Goal: Information Seeking & Learning: Check status

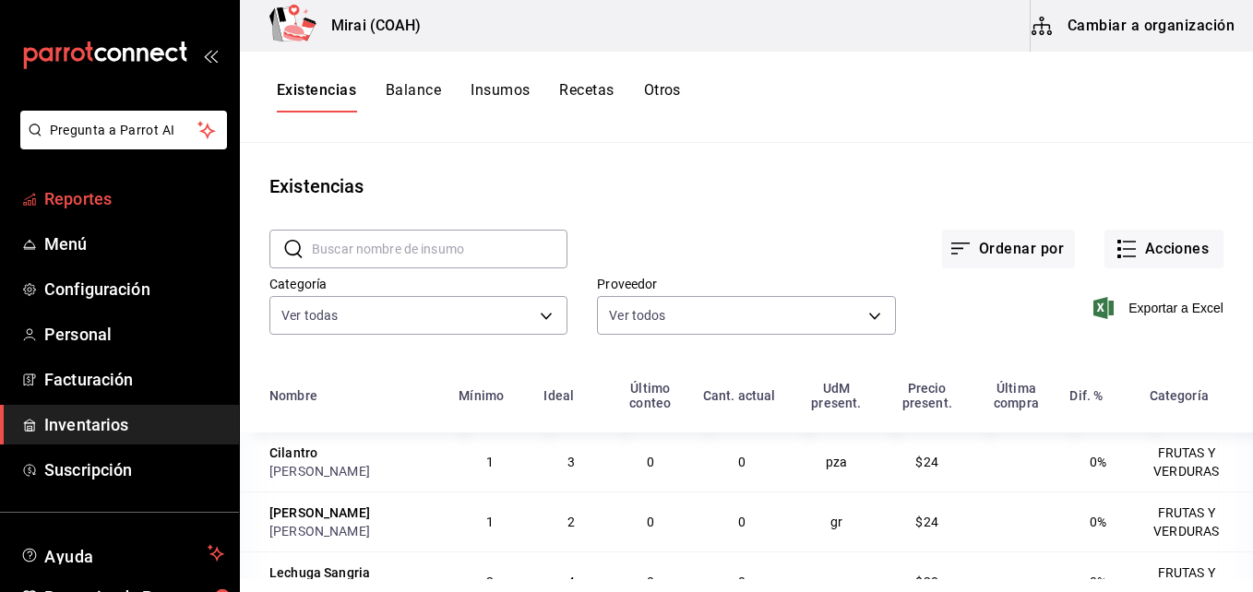
click at [111, 209] on span "Reportes" at bounding box center [134, 198] width 180 height 25
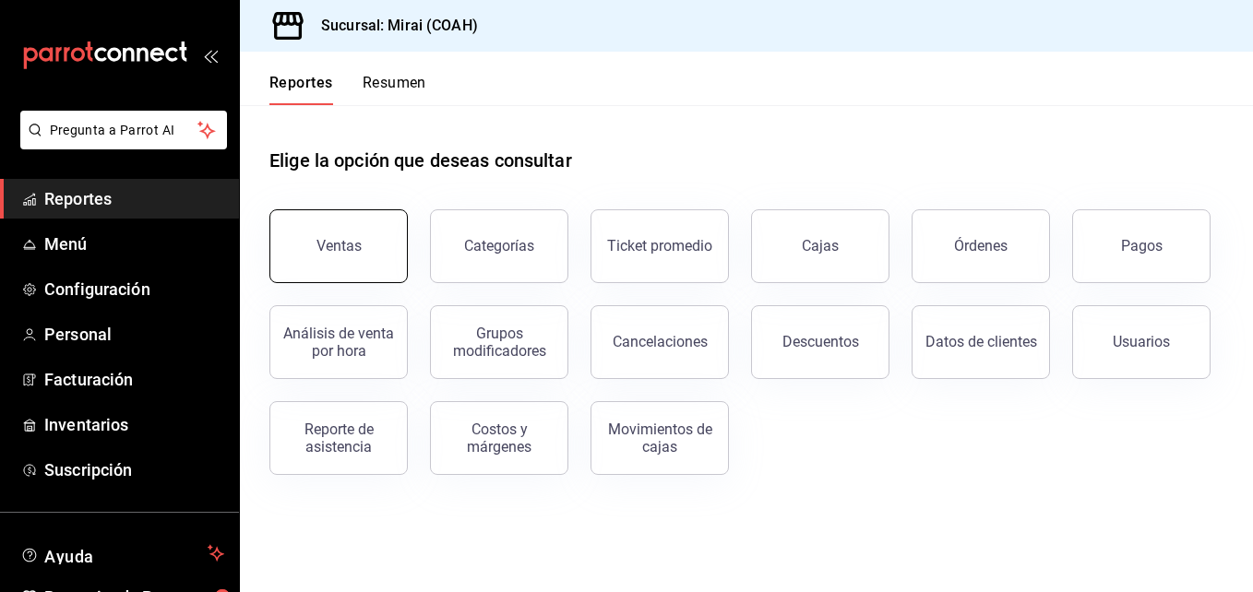
click at [376, 232] on button "Ventas" at bounding box center [338, 246] width 138 height 74
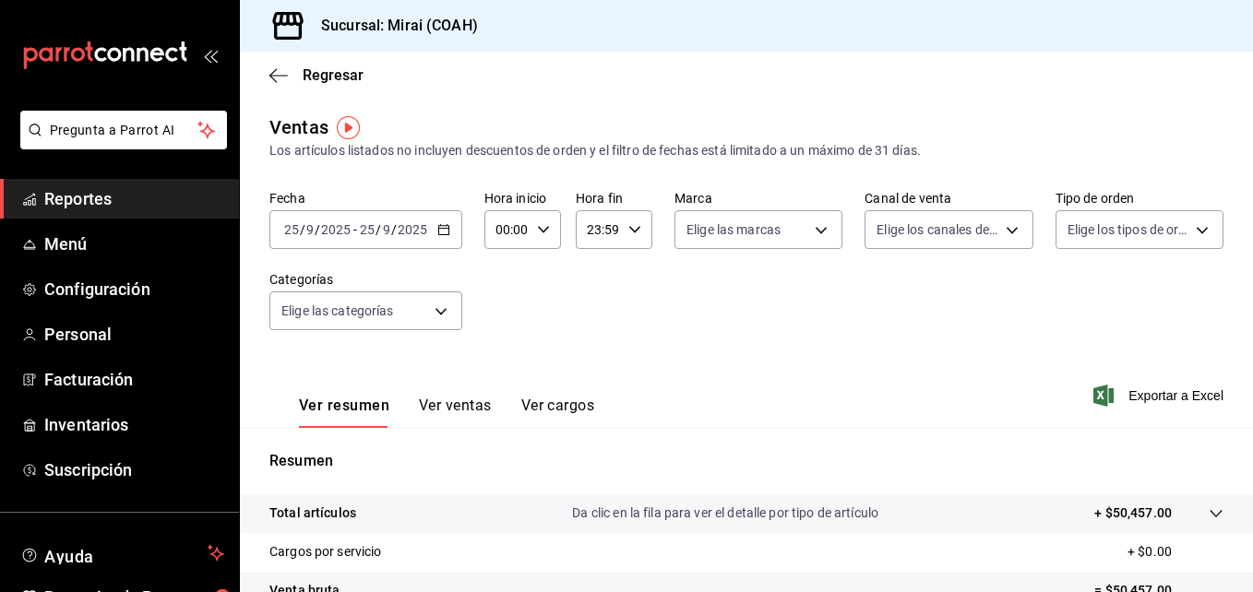
click at [440, 227] on icon "button" at bounding box center [443, 229] width 13 height 13
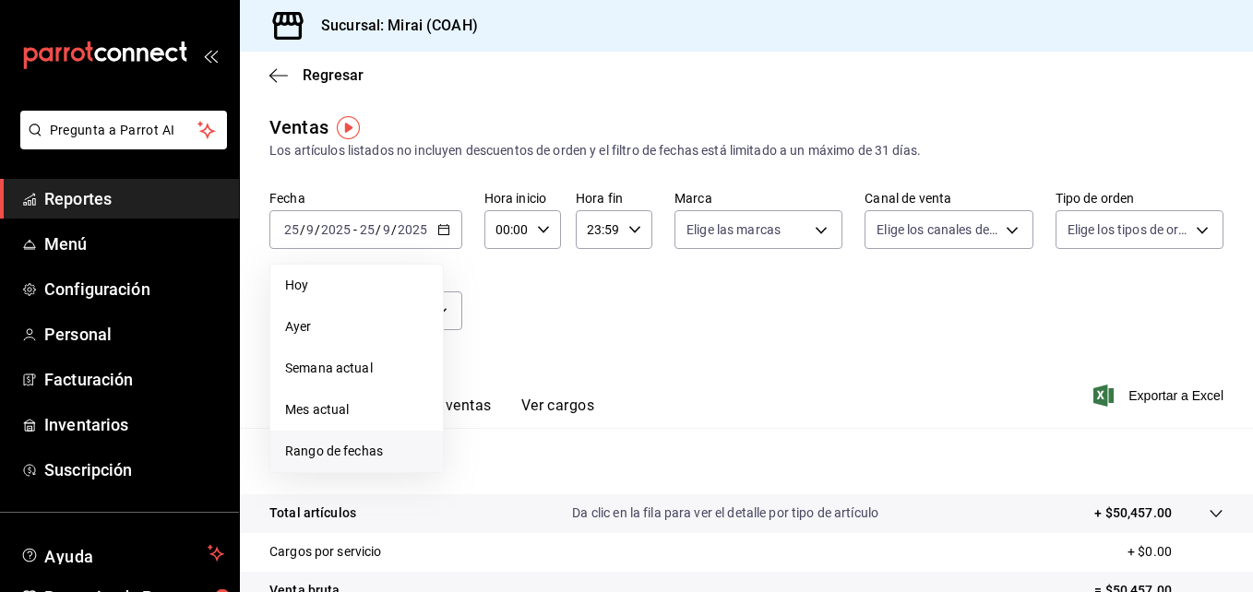
click at [370, 449] on span "Rango de fechas" at bounding box center [356, 451] width 143 height 19
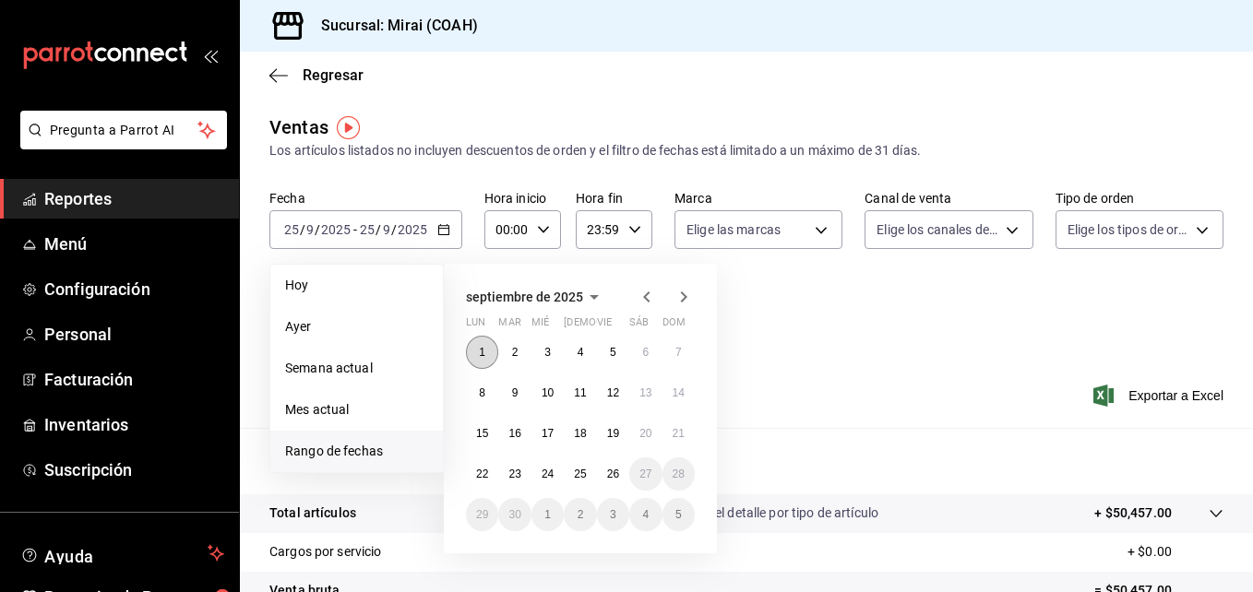
click at [467, 360] on button "1" at bounding box center [482, 352] width 32 height 33
click at [623, 472] on button "26" at bounding box center [613, 474] width 32 height 33
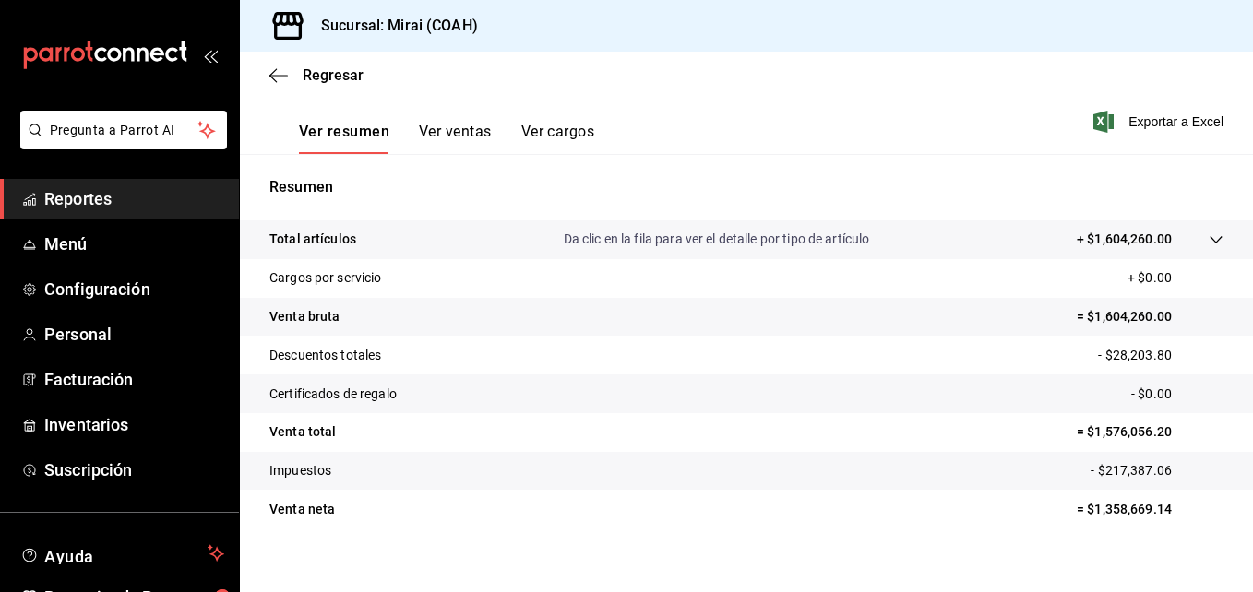
scroll to position [292, 0]
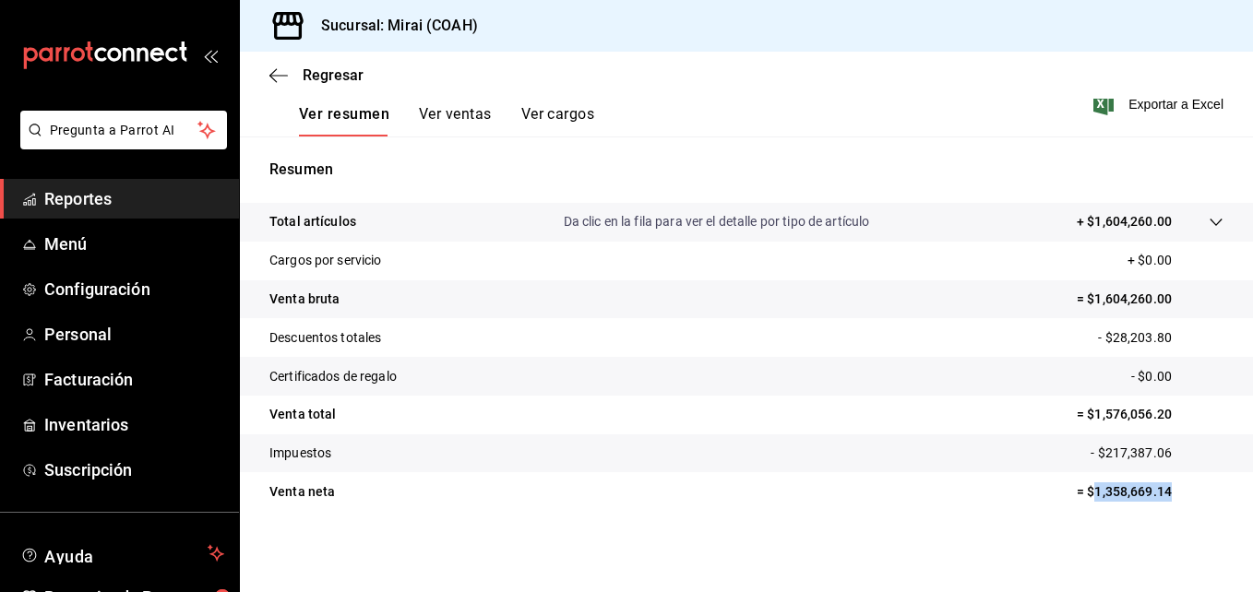
drag, startPoint x: 1081, startPoint y: 492, endPoint x: 1167, endPoint y: 503, distance: 87.5
click at [1167, 503] on tr "Venta [PERSON_NAME] = $1,358,669.14" at bounding box center [746, 492] width 1013 height 39
copy p "1,358,669.14"
